Goal: Transaction & Acquisition: Download file/media

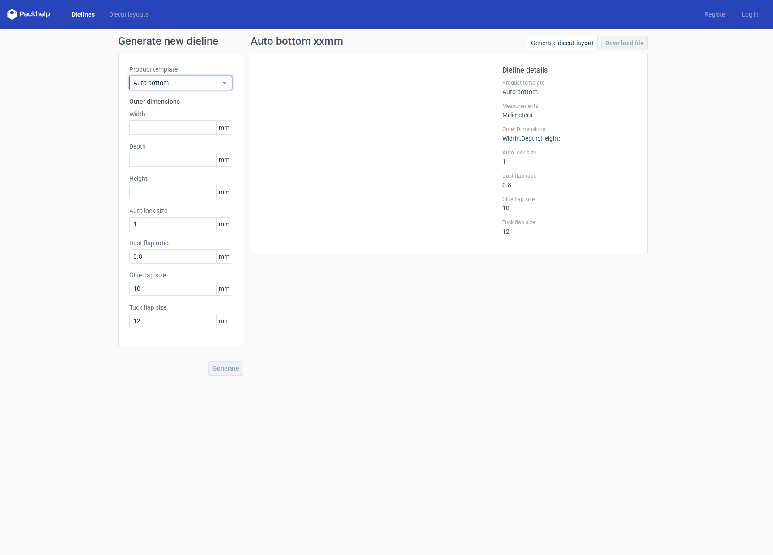
click at [209, 84] on span "Auto bottom" at bounding box center [177, 82] width 88 height 9
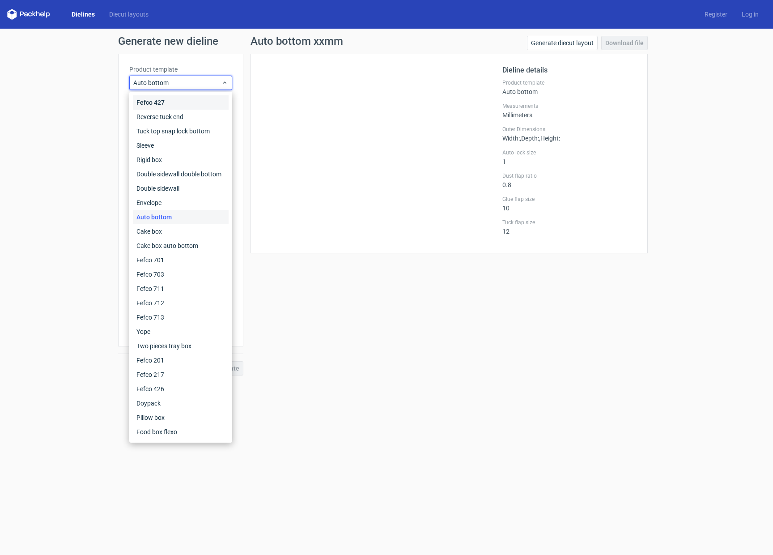
click at [184, 101] on div "Fefco 427" at bounding box center [181, 102] width 96 height 14
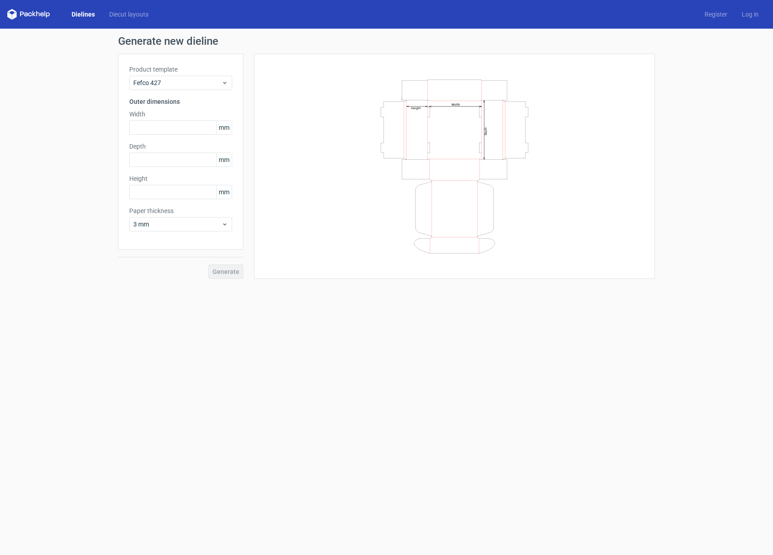
click at [334, 238] on icon "Width Depth Height" at bounding box center [454, 166] width 268 height 179
drag, startPoint x: 281, startPoint y: 119, endPoint x: 272, endPoint y: 57, distance: 62.9
click at [281, 119] on div "Width Depth Height" at bounding box center [454, 166] width 378 height 203
drag, startPoint x: 293, startPoint y: 183, endPoint x: 391, endPoint y: 215, distance: 102.5
click at [293, 183] on div "Width Depth Height" at bounding box center [454, 166] width 378 height 203
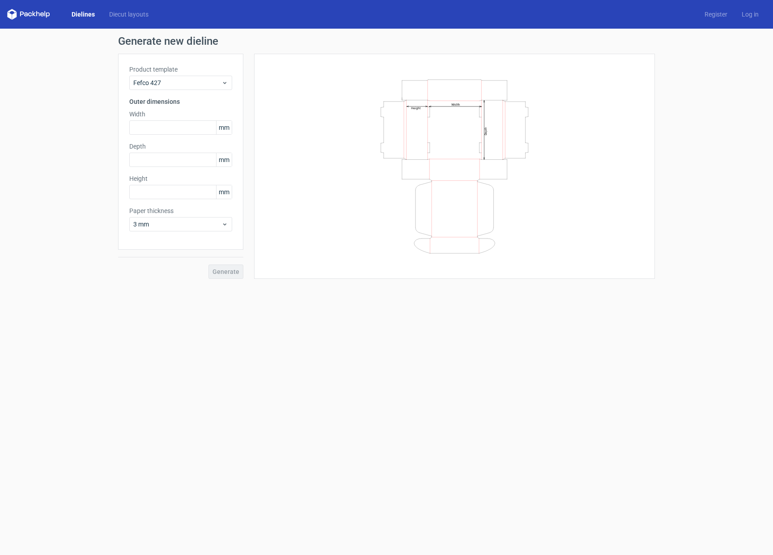
click at [691, 180] on div "Generate new dieline Product template Fefco 427 Outer dimensions Width mm Depth…" at bounding box center [386, 157] width 773 height 257
drag, startPoint x: 217, startPoint y: 224, endPoint x: 217, endPoint y: 231, distance: 7.6
click at [217, 224] on span "3 mm" at bounding box center [177, 224] width 88 height 9
drag, startPoint x: 189, startPoint y: 378, endPoint x: 286, endPoint y: 370, distance: 97.4
click at [189, 378] on form "Generate new dieline Product template Fefco 427 Outer dimensions Width mm Depth…" at bounding box center [386, 292] width 773 height 526
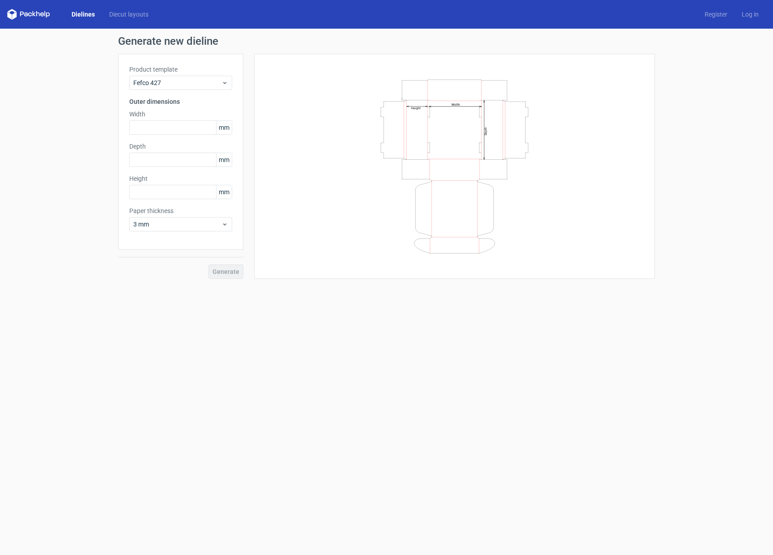
click at [348, 374] on form "Generate new dieline Product template Fefco 427 Outer dimensions Width mm Depth…" at bounding box center [386, 292] width 773 height 526
click at [121, 15] on link "Diecut layouts" at bounding box center [129, 14] width 54 height 9
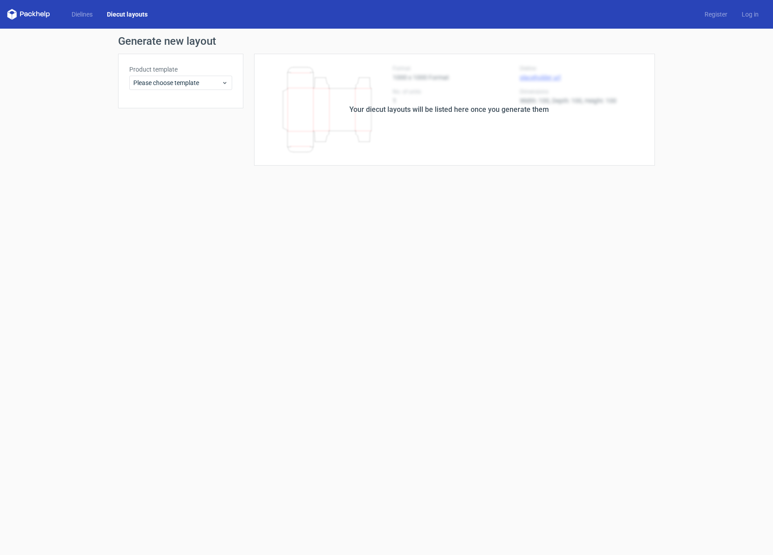
click at [386, 137] on div "Your diecut layouts will be listed here once you generate them" at bounding box center [448, 110] width 411 height 112
click at [411, 200] on form "Generate new layout Product template Please choose template Your diecut layouts…" at bounding box center [386, 292] width 773 height 526
click at [208, 72] on label "Product template" at bounding box center [180, 69] width 103 height 9
click at [207, 81] on span "Please choose template" at bounding box center [177, 82] width 88 height 9
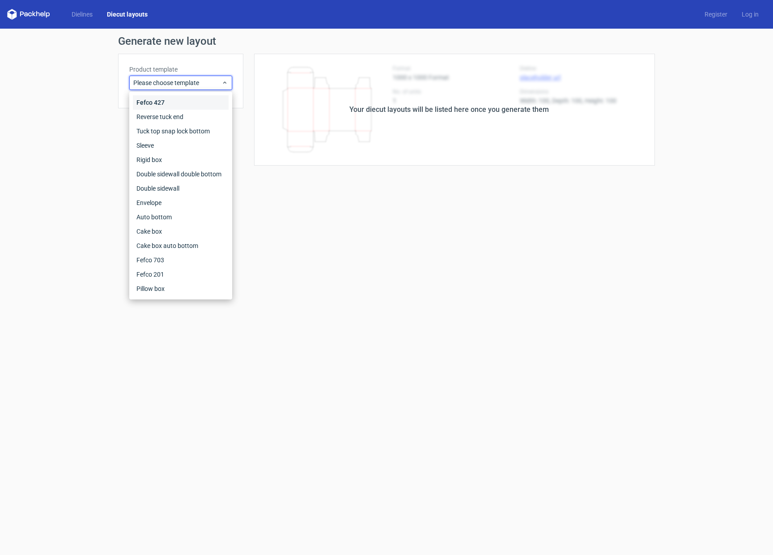
click at [186, 103] on div "Fefco 427" at bounding box center [181, 102] width 96 height 14
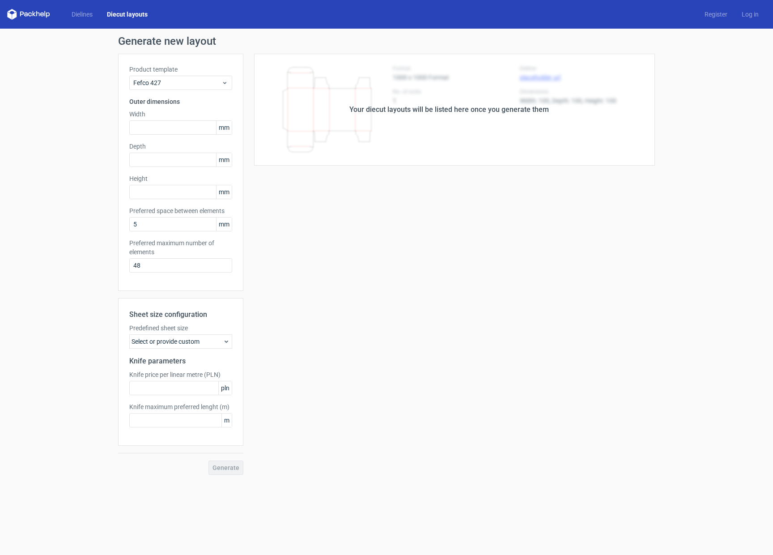
click at [361, 245] on div "Your diecut layouts will be listed here once you generate them Height Depth Wid…" at bounding box center [448, 264] width 411 height 421
click at [161, 127] on input "text" at bounding box center [180, 127] width 103 height 14
click at [164, 131] on input "text" at bounding box center [180, 127] width 103 height 14
click at [257, 229] on div "Your diecut layouts will be listed here once you generate them Height Depth Wid…" at bounding box center [448, 264] width 411 height 421
click at [304, 409] on div "Your diecut layouts will be listed here once you generate them Height Depth Wid…" at bounding box center [448, 264] width 411 height 421
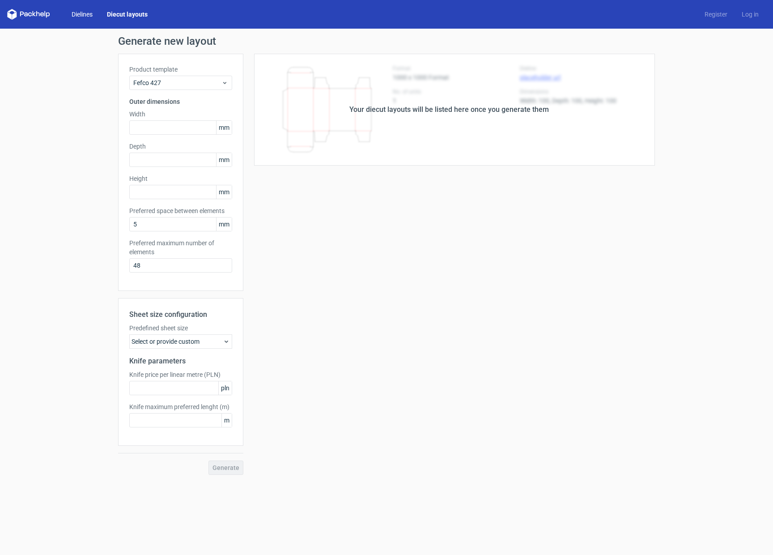
click at [87, 14] on link "Dielines" at bounding box center [81, 14] width 35 height 9
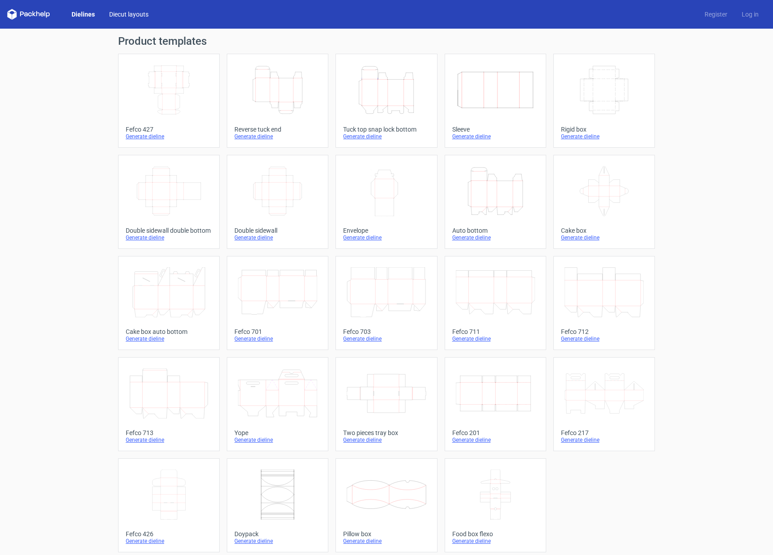
click at [137, 15] on link "Diecut layouts" at bounding box center [129, 14] width 54 height 9
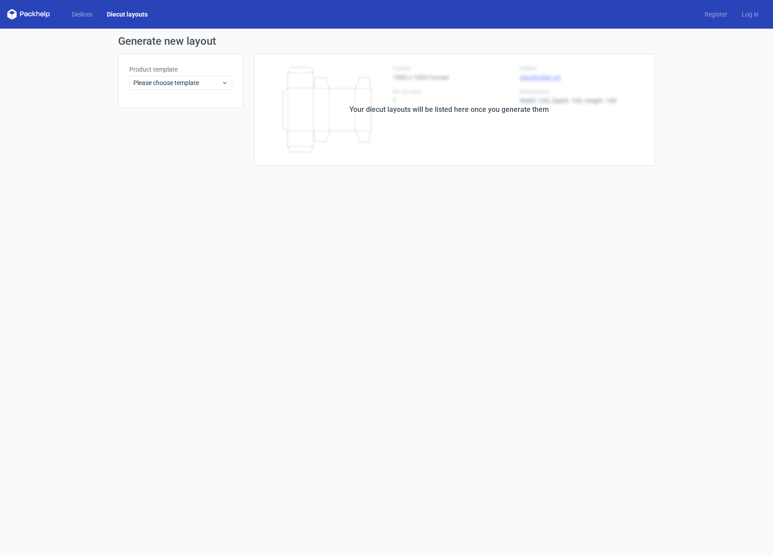
click at [209, 125] on div "Product template Please choose template" at bounding box center [180, 110] width 125 height 112
click at [210, 84] on span "Please choose template" at bounding box center [177, 82] width 88 height 9
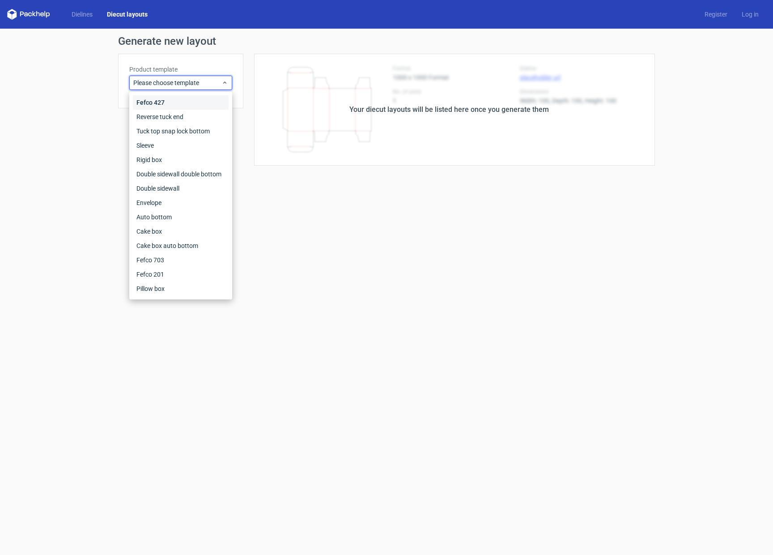
click at [182, 101] on div "Fefco 427" at bounding box center [181, 102] width 96 height 14
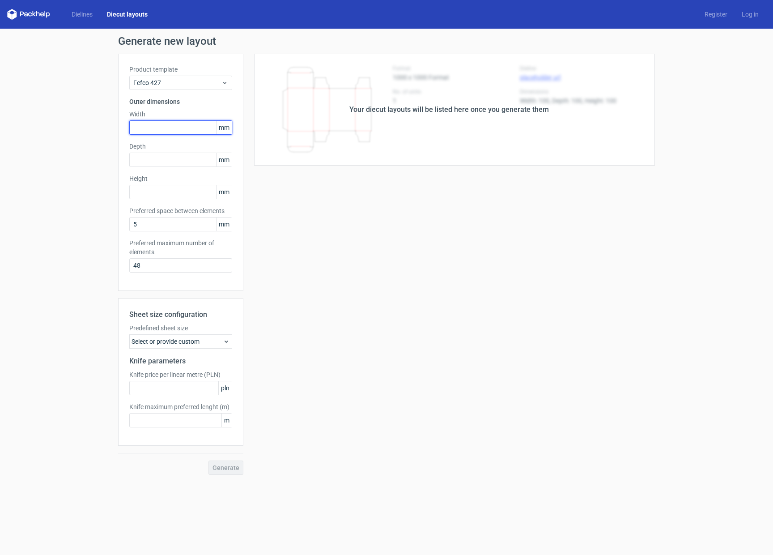
click at [175, 130] on input "text" at bounding box center [180, 127] width 103 height 14
type input "180"
click at [199, 159] on input "text" at bounding box center [180, 159] width 103 height 14
type input "200"
click at [208, 191] on input "text" at bounding box center [180, 192] width 103 height 14
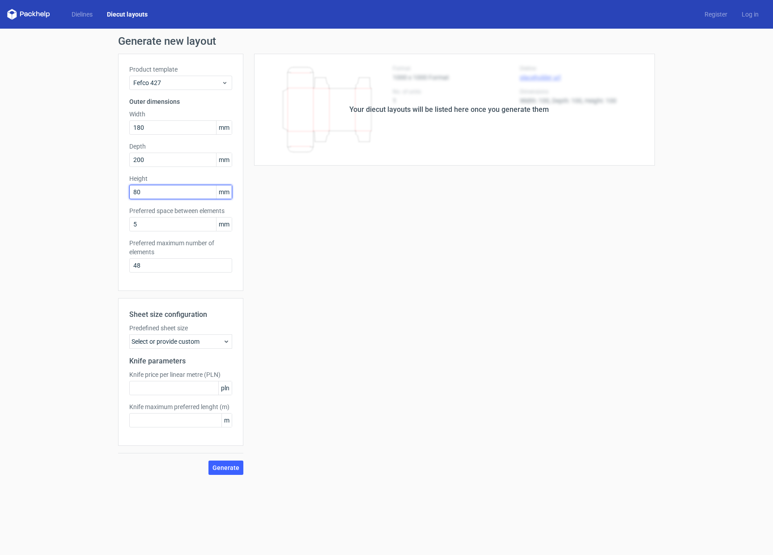
type input "80"
click at [309, 262] on div "Your diecut layouts will be listed here once you generate them Height Depth Wid…" at bounding box center [448, 264] width 411 height 421
click at [160, 223] on input "5" at bounding box center [180, 224] width 103 height 14
click at [227, 467] on span "Generate" at bounding box center [225, 467] width 27 height 6
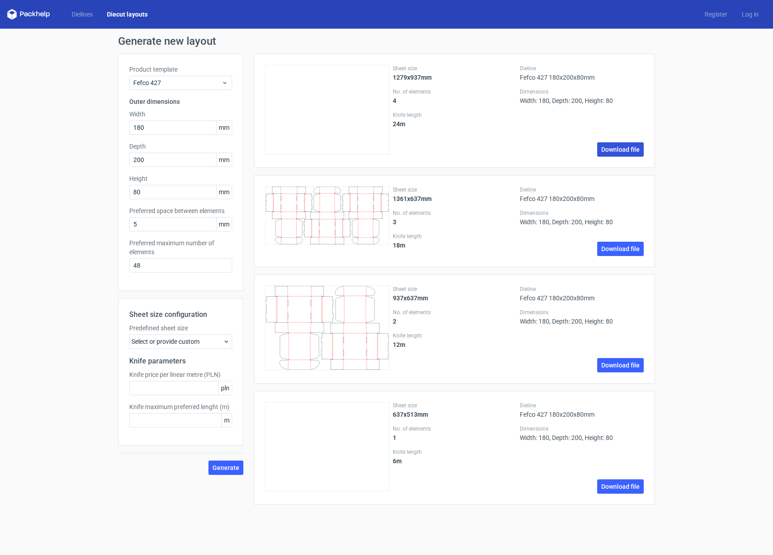
click at [625, 154] on link "Download file" at bounding box center [620, 149] width 47 height 14
click at [81, 203] on div "Generate new layout Product template Fefco 427 Outer dimensions Width 180 mm De…" at bounding box center [386, 274] width 773 height 490
click at [153, 135] on div "Product template Fefco 427 Outer dimensions Width 180 mm Depth 200 mm Height 80…" at bounding box center [180, 172] width 125 height 237
drag, startPoint x: 159, startPoint y: 125, endPoint x: 78, endPoint y: 125, distance: 80.9
click at [78, 125] on div "Generate new layout Product template Fefco 427 Outer dimensions Width 180 mm De…" at bounding box center [386, 274] width 773 height 490
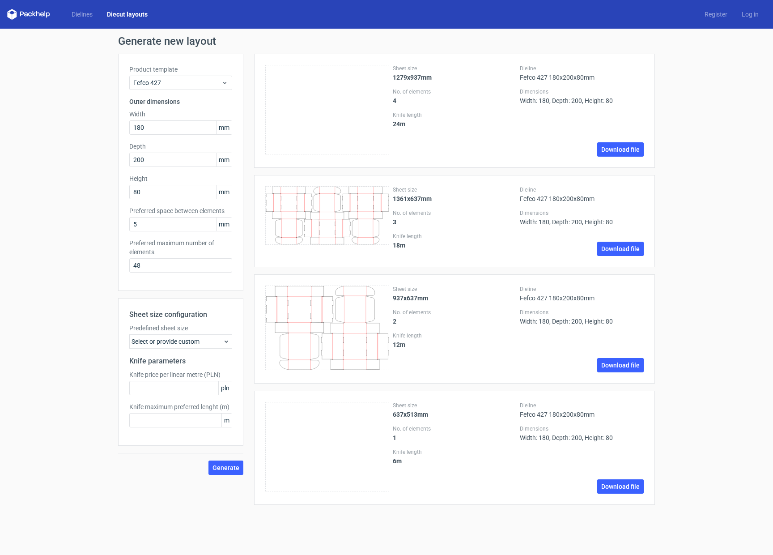
click at [94, 149] on div "Generate new layout Product template Fefco 427 Outer dimensions Width 180 mm De…" at bounding box center [386, 274] width 773 height 490
click at [81, 13] on link "Dielines" at bounding box center [81, 14] width 35 height 9
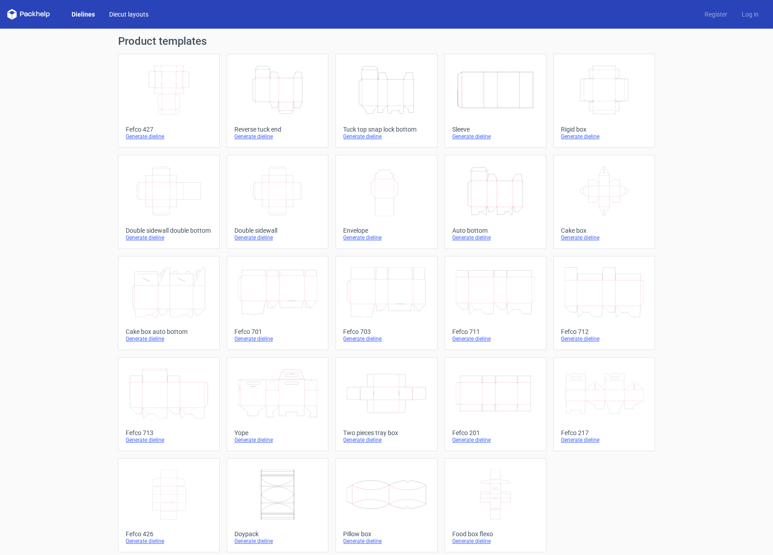
click at [123, 13] on link "Diecut layouts" at bounding box center [129, 14] width 54 height 9
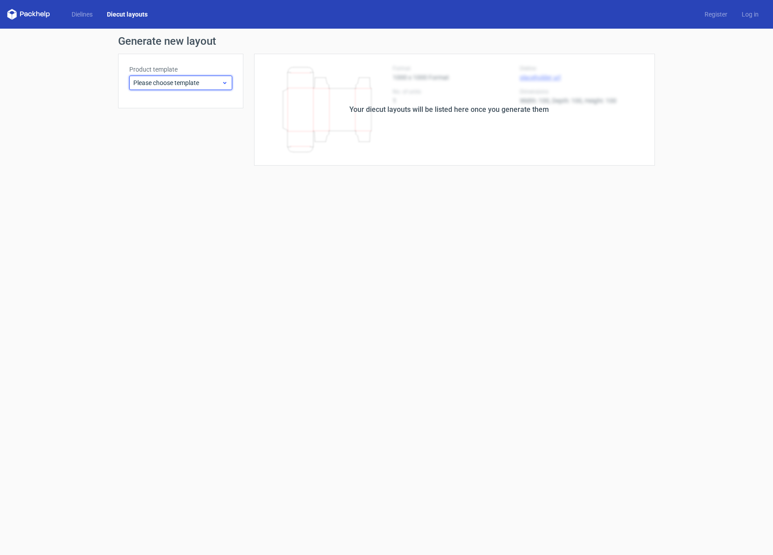
click at [168, 78] on span "Please choose template" at bounding box center [177, 82] width 88 height 9
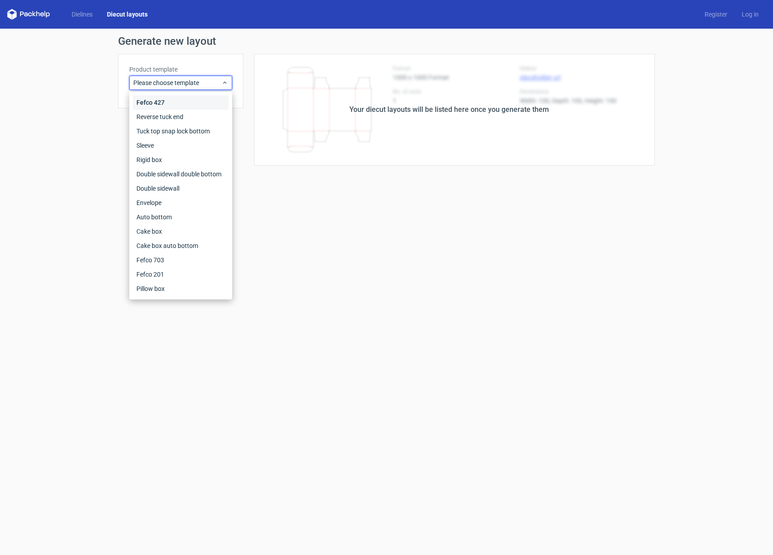
click at [166, 98] on div "Fefco 427" at bounding box center [181, 102] width 96 height 14
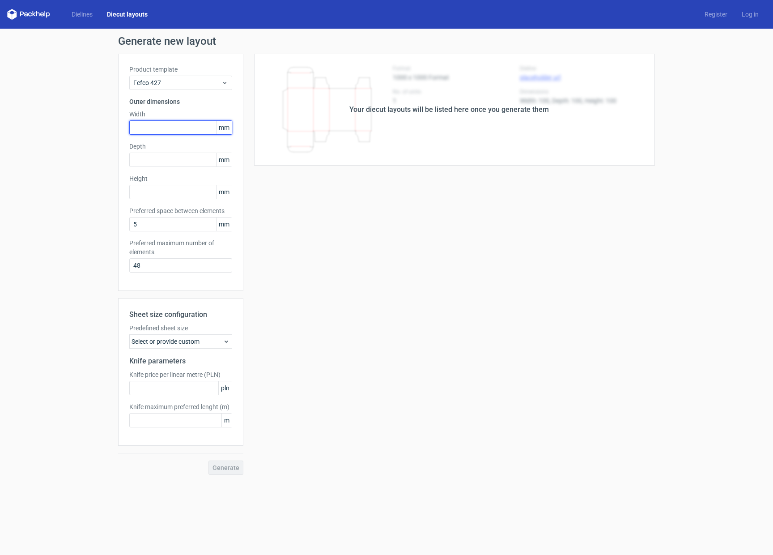
click at [140, 130] on input "text" at bounding box center [180, 127] width 103 height 14
type input "180"
click at [144, 157] on input "text" at bounding box center [180, 159] width 103 height 14
type input "150"
drag, startPoint x: 157, startPoint y: 183, endPoint x: 157, endPoint y: 193, distance: 9.8
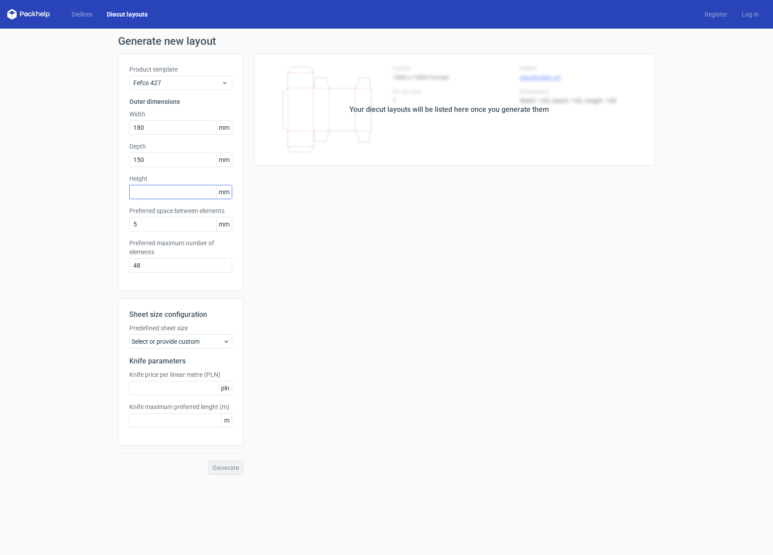
click at [157, 183] on div "Height mm" at bounding box center [180, 186] width 103 height 25
click at [157, 193] on input "text" at bounding box center [180, 192] width 103 height 14
type input "120"
click at [258, 265] on div "Your diecut layouts will be listed here once you generate them Height Depth Wid…" at bounding box center [448, 264] width 411 height 421
click at [235, 463] on button "Generate" at bounding box center [225, 467] width 35 height 14
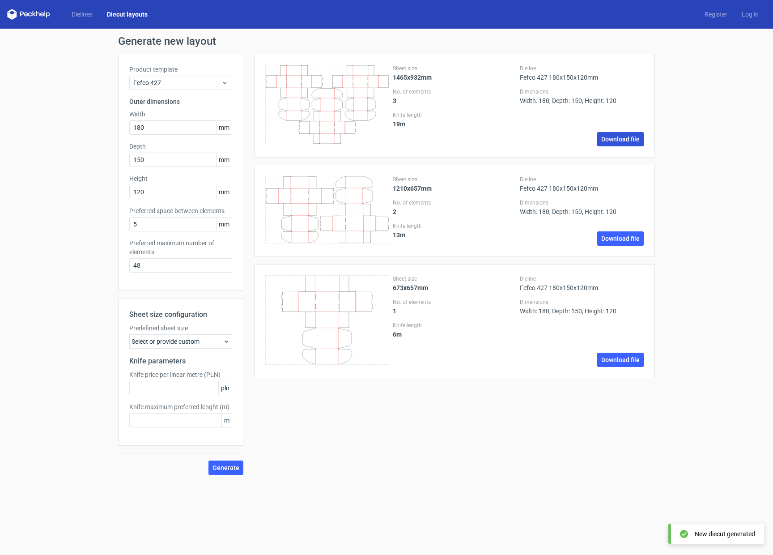
click at [632, 133] on link "Download file" at bounding box center [620, 139] width 47 height 14
drag, startPoint x: 209, startPoint y: 342, endPoint x: 212, endPoint y: 349, distance: 7.6
click at [210, 342] on div "Select or provide custom" at bounding box center [180, 341] width 103 height 14
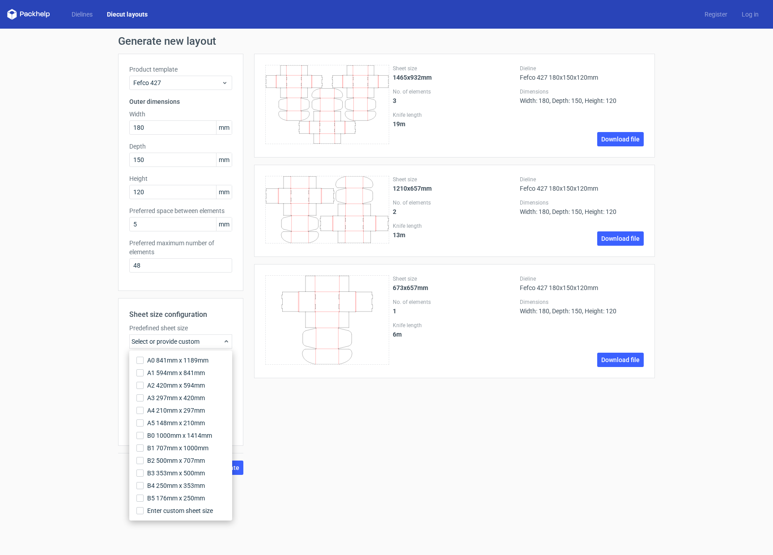
click at [303, 428] on div "Sheet size 1465x932mm No. of elements 3 Knife length 19 m Dieline Fefco 427 180…" at bounding box center [448, 264] width 411 height 421
